Goal: Task Accomplishment & Management: Use online tool/utility

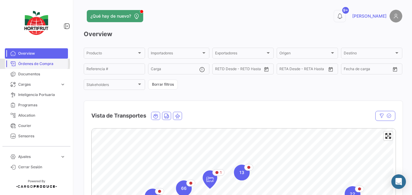
click at [30, 64] on span "Órdenes de Compra" at bounding box center [41, 63] width 47 height 5
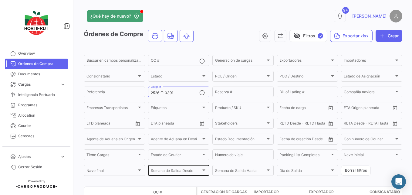
scroll to position [30, 0]
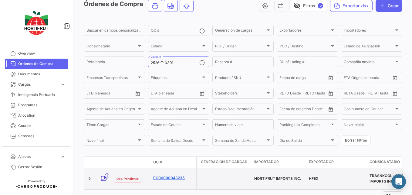
click at [178, 175] on link "PO00000043235" at bounding box center [173, 177] width 41 height 5
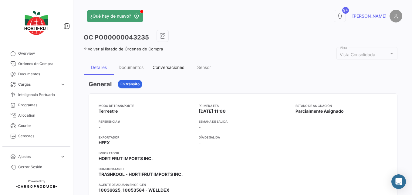
click at [165, 70] on div "Conversaciones" at bounding box center [168, 67] width 32 height 5
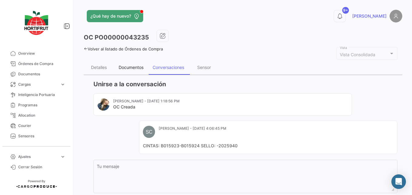
click at [140, 67] on div "Documentos" at bounding box center [131, 67] width 25 height 5
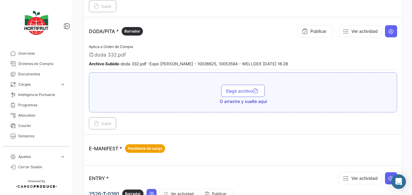
scroll to position [606, 0]
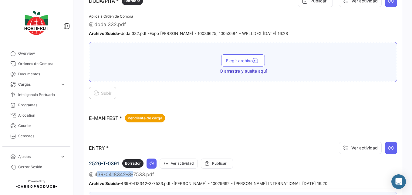
drag, startPoint x: 94, startPoint y: 173, endPoint x: 131, endPoint y: 173, distance: 37.0
click at [131, 173] on span "439-0418342-3-7533.pdf" at bounding box center [124, 174] width 60 height 6
copy span "[PHONE_NUMBER]"
click at [50, 66] on span "Órdenes de Compra" at bounding box center [41, 63] width 47 height 5
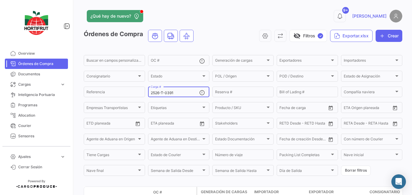
click at [179, 91] on input "2526-T-0391" at bounding box center [175, 93] width 48 height 4
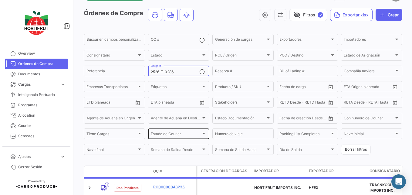
scroll to position [30, 0]
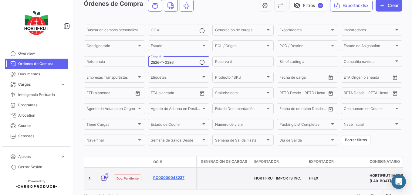
type input "2526-T-0286"
click at [173, 175] on link "PO00000043237" at bounding box center [173, 177] width 41 height 5
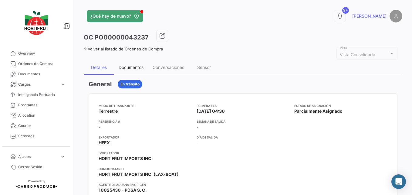
click at [139, 72] on div "Documentos" at bounding box center [131, 67] width 34 height 15
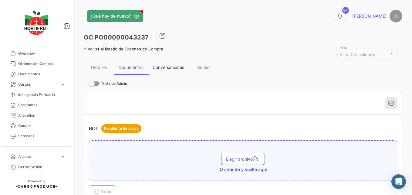
click at [162, 69] on div "Conversaciones" at bounding box center [168, 67] width 32 height 5
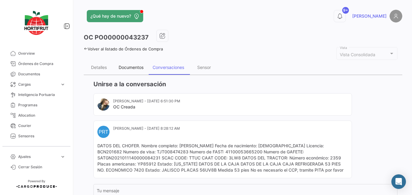
click at [125, 69] on div "Documentos" at bounding box center [131, 67] width 25 height 5
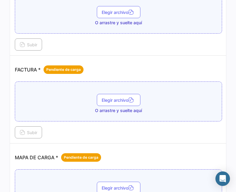
scroll to position [758, 0]
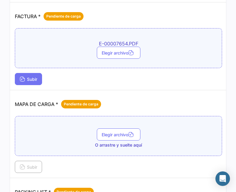
click at [42, 80] on button "Subir" at bounding box center [28, 79] width 27 height 12
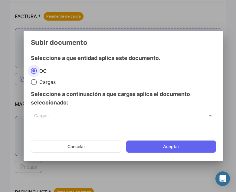
click at [43, 86] on div "Seleccione a continuación a que cargas aplica el documento seleccionado:" at bounding box center [123, 98] width 185 height 27
click at [45, 80] on span "Cargas" at bounding box center [46, 82] width 19 height 6
click at [37, 80] on input "Cargas" at bounding box center [34, 82] width 6 height 6
radio input "true"
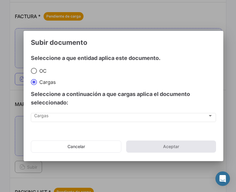
click at [38, 125] on div "Cargas Cargas" at bounding box center [123, 120] width 185 height 15
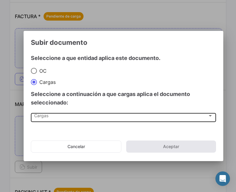
click at [44, 115] on span "Cargas" at bounding box center [121, 117] width 174 height 5
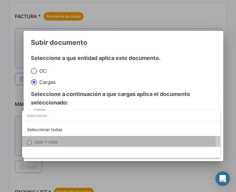
click at [48, 143] on span "2526-T-0286" at bounding box center [46, 142] width 24 height 5
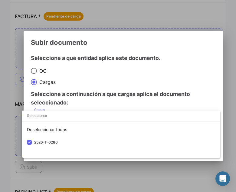
click at [91, 82] on div at bounding box center [118, 96] width 236 height 192
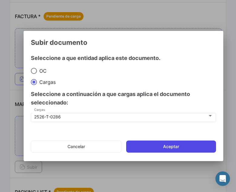
click at [167, 142] on button "Aceptar" at bounding box center [171, 147] width 90 height 12
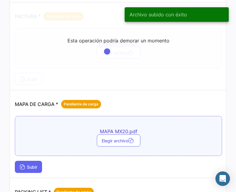
click at [35, 163] on button "Subir" at bounding box center [28, 167] width 27 height 12
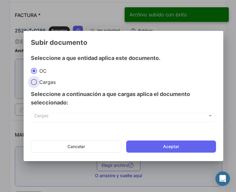
click at [48, 80] on span "Cargas" at bounding box center [46, 82] width 19 height 6
click at [37, 80] on input "Cargas" at bounding box center [34, 82] width 6 height 6
radio input "true"
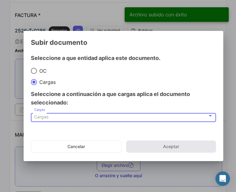
click at [45, 117] on span "Cargas" at bounding box center [41, 116] width 14 height 5
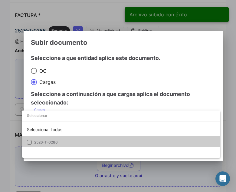
click at [47, 142] on span "2526-T-0286" at bounding box center [46, 142] width 24 height 5
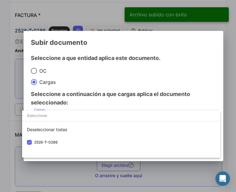
click at [74, 89] on div at bounding box center [118, 96] width 236 height 192
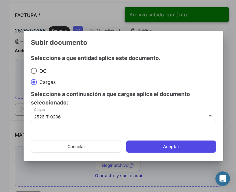
click at [142, 144] on button "Aceptar" at bounding box center [171, 147] width 90 height 12
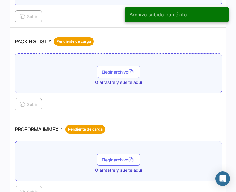
scroll to position [940, 0]
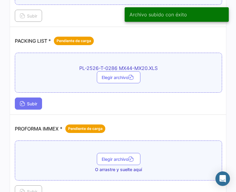
click at [36, 102] on span "Subir" at bounding box center [29, 103] width 18 height 5
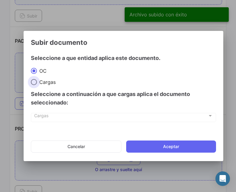
click at [47, 81] on span "Cargas" at bounding box center [46, 82] width 19 height 6
click at [37, 81] on input "Cargas" at bounding box center [34, 82] width 6 height 6
radio input "true"
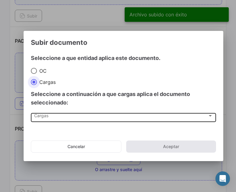
click at [44, 119] on div "Cargas" at bounding box center [121, 117] width 174 height 5
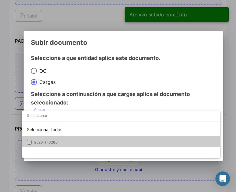
click at [41, 138] on mat-option "2526-T-0286" at bounding box center [121, 142] width 199 height 13
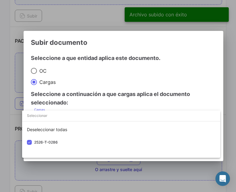
click at [109, 75] on div at bounding box center [118, 96] width 236 height 192
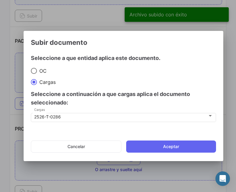
click at [162, 140] on mat-dialog-actions "Cancelar Aceptar" at bounding box center [123, 146] width 185 height 21
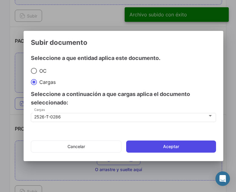
click at [157, 143] on button "Aceptar" at bounding box center [171, 147] width 90 height 12
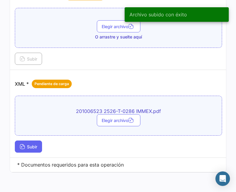
scroll to position [1077, 0]
click at [37, 144] on span "Subir" at bounding box center [29, 146] width 18 height 5
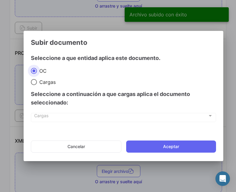
click at [45, 82] on span "Cargas" at bounding box center [46, 82] width 19 height 6
click at [37, 82] on input "Cargas" at bounding box center [34, 82] width 6 height 6
radio input "true"
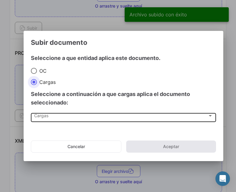
click at [40, 119] on span "Cargas" at bounding box center [121, 117] width 174 height 5
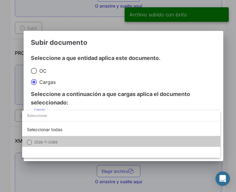
click at [43, 139] on mat-option "2526-T-0286" at bounding box center [121, 142] width 199 height 13
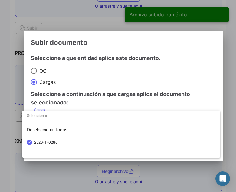
click at [82, 97] on div at bounding box center [118, 96] width 236 height 192
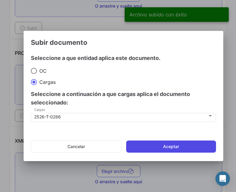
click at [164, 150] on button "Aceptar" at bounding box center [171, 147] width 90 height 12
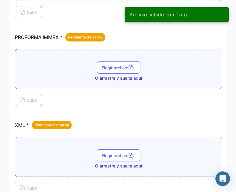
scroll to position [1107, 0]
